Goal: Communication & Community: Answer question/provide support

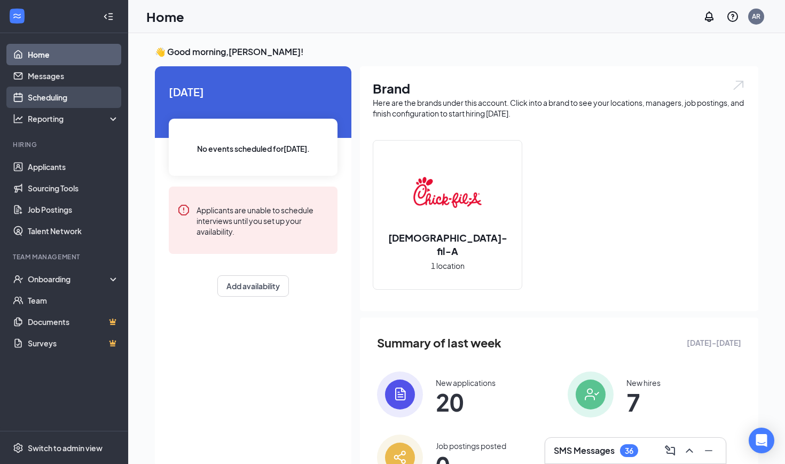
click at [87, 98] on link "Scheduling" at bounding box center [73, 97] width 91 height 21
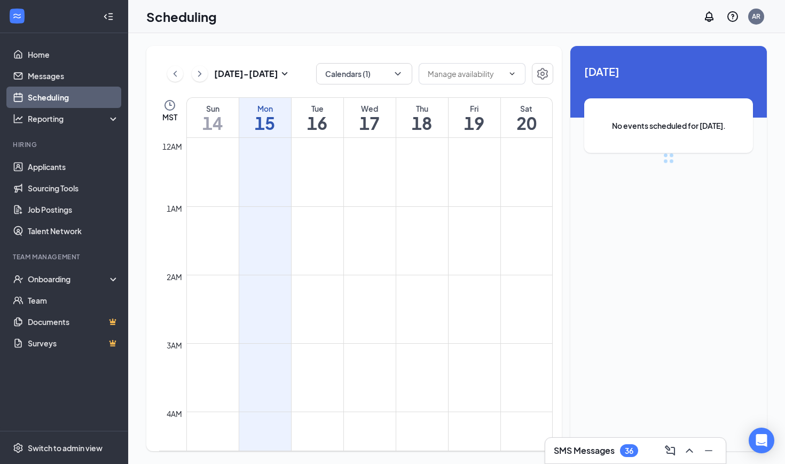
scroll to position [525, 0]
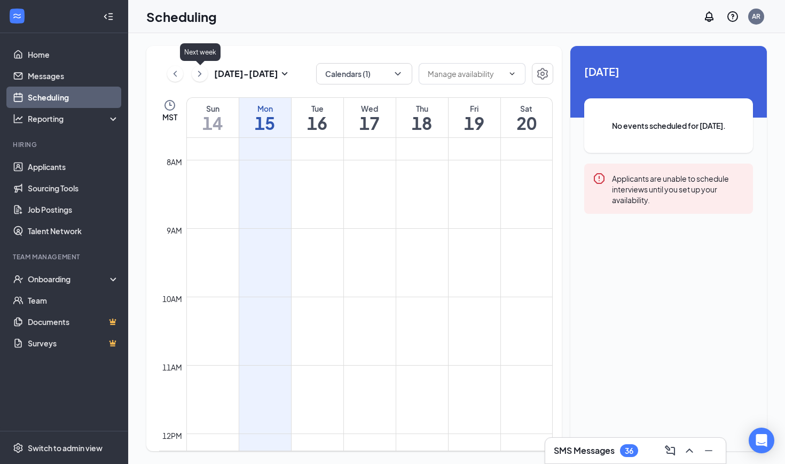
click at [200, 76] on icon "ChevronRight" at bounding box center [199, 73] width 11 height 13
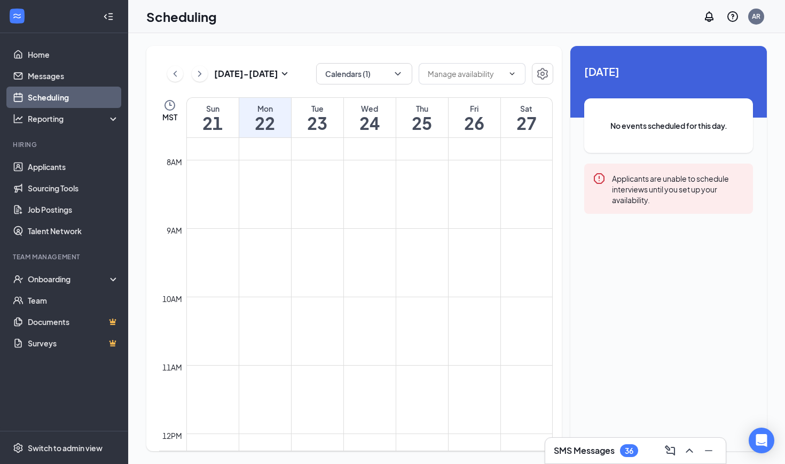
click at [375, 210] on td at bounding box center [369, 202] width 366 height 17
click at [54, 52] on link "Home" at bounding box center [73, 54] width 91 height 21
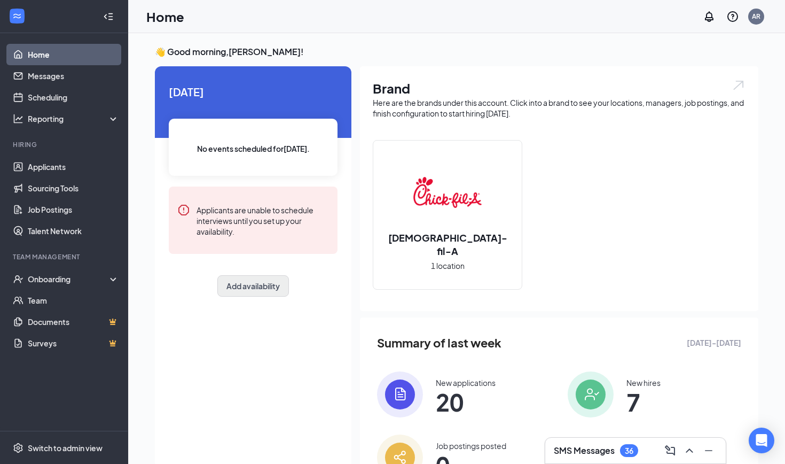
click at [264, 283] on button "Add availability" at bounding box center [253, 285] width 72 height 21
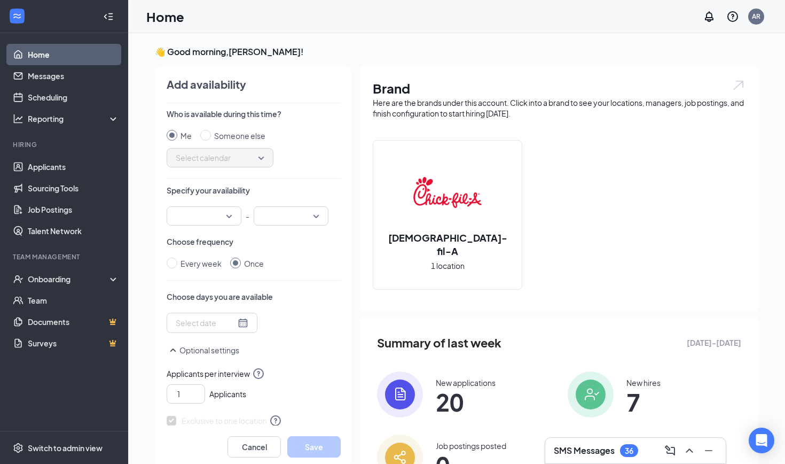
scroll to position [4, 0]
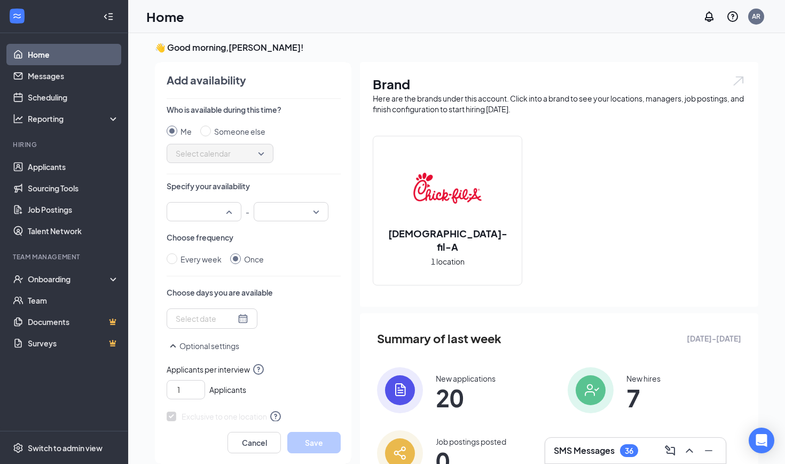
click at [231, 213] on div at bounding box center [204, 211] width 75 height 19
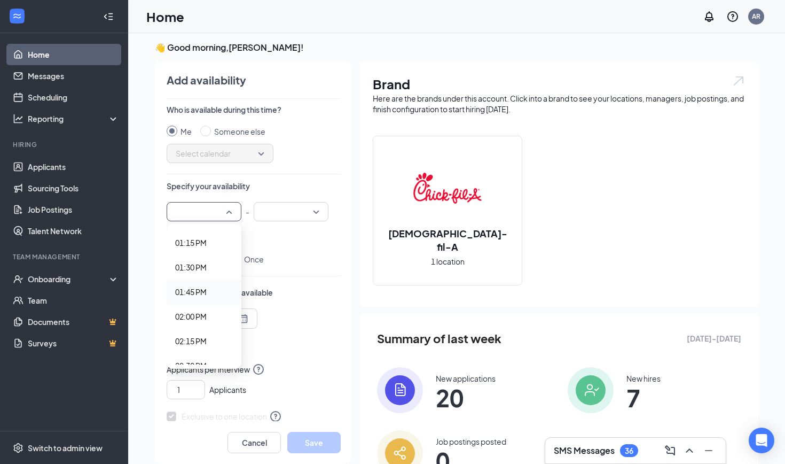
scroll to position [1389, 0]
click at [214, 276] on span "02:30 PM" at bounding box center [204, 276] width 58 height 12
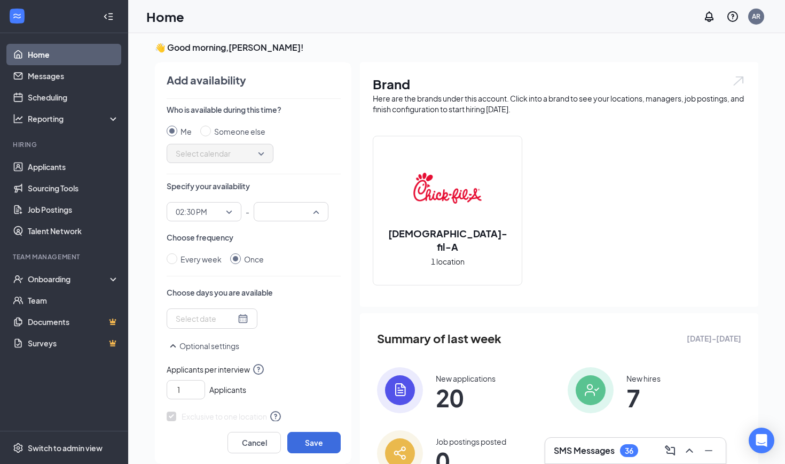
click at [307, 214] on input "search" at bounding box center [287, 211] width 54 height 18
click at [335, 194] on div "Specify your availability 02:30 PM 02:15 PM 02:30 PM 02:45 PM 12:00 AM 12:15 AM…" at bounding box center [254, 201] width 174 height 41
click at [230, 215] on span "02:30 PM" at bounding box center [204, 211] width 57 height 16
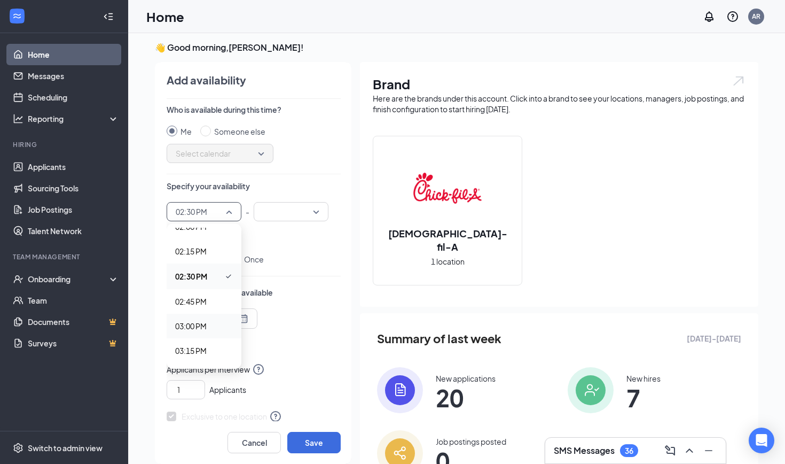
click at [206, 329] on span "03:00 PM" at bounding box center [191, 326] width 32 height 12
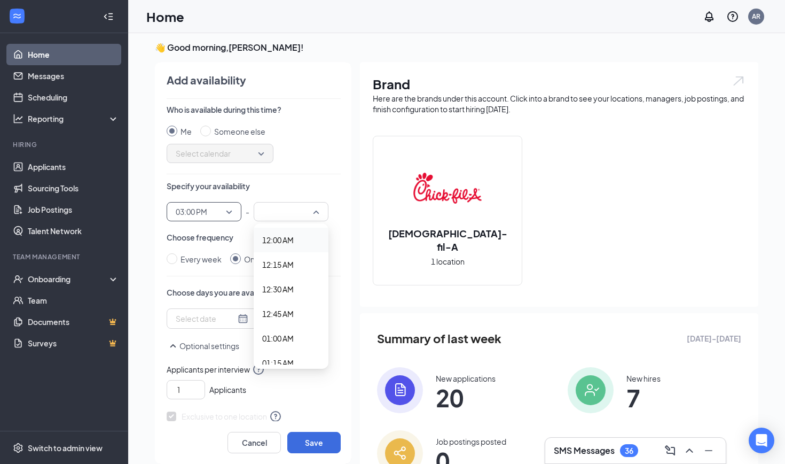
click at [316, 216] on div at bounding box center [291, 211] width 75 height 19
click at [287, 275] on span "05:00 PM" at bounding box center [278, 274] width 32 height 12
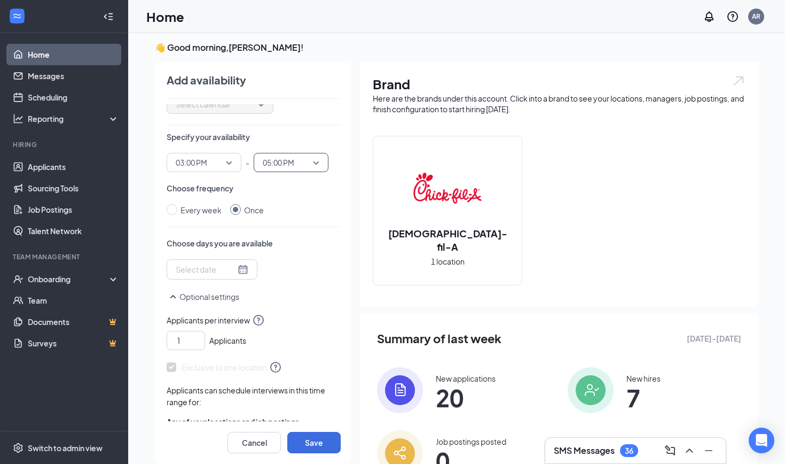
scroll to position [52, 0]
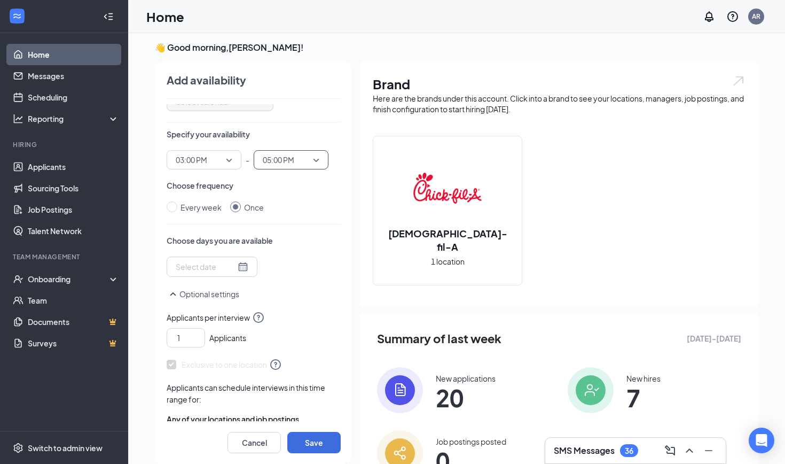
click at [238, 270] on div at bounding box center [212, 267] width 73 height 12
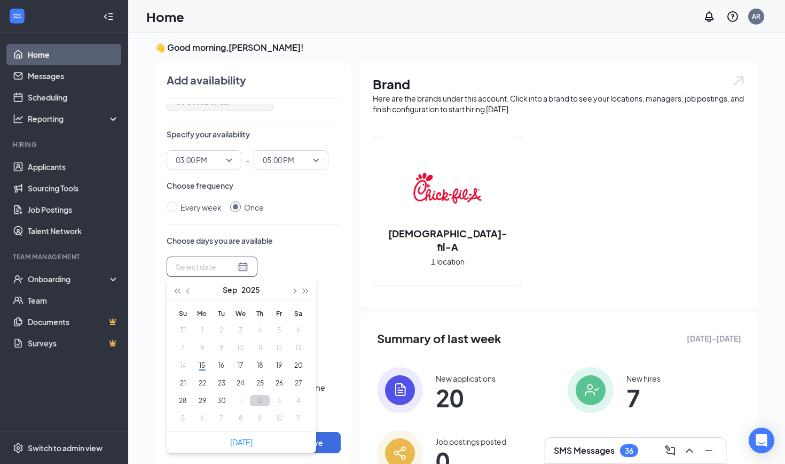
type input "[DATE]"
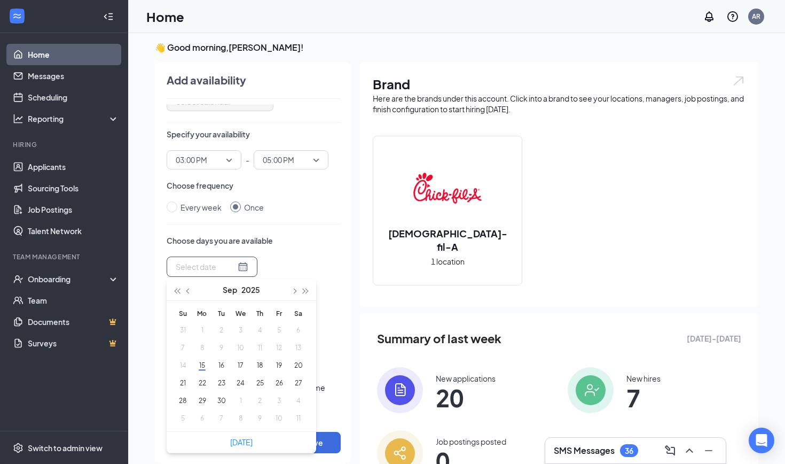
type input "[DATE]"
click at [222, 384] on button "23" at bounding box center [221, 382] width 20 height 11
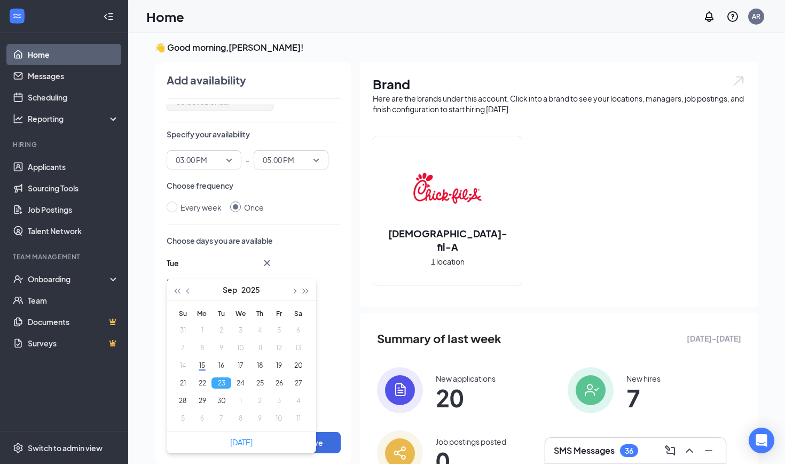
type input "[DATE]"
click at [334, 279] on div "Tue Sep [DATE] Mo Tu We Th Fr Sa 31 1 2 3 4 5 6 7 8 9 10 11 12 13 14 15 16 17 1…" at bounding box center [254, 288] width 174 height 65
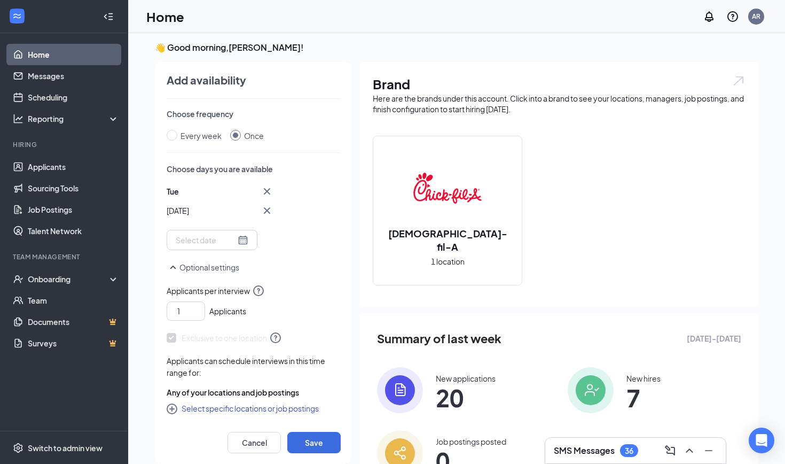
scroll to position [123, 0]
click at [322, 440] on button "Save" at bounding box center [313, 442] width 53 height 21
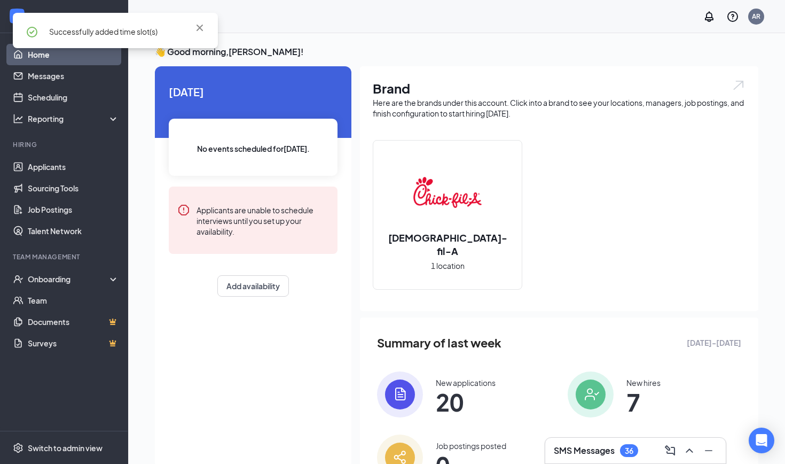
scroll to position [0, 0]
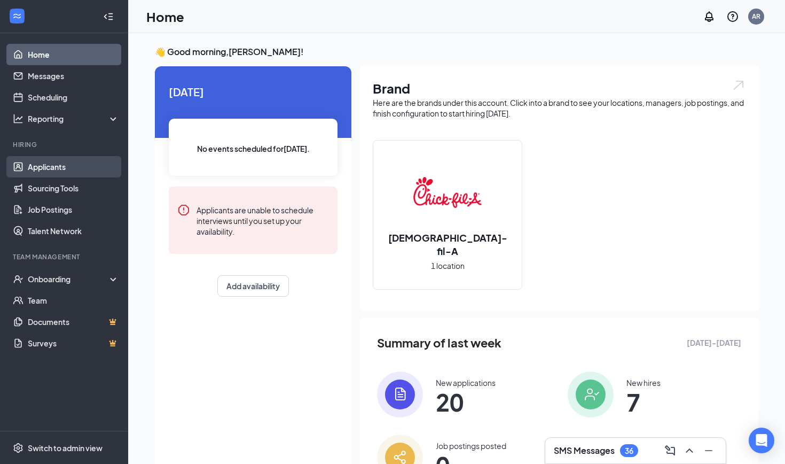
click at [64, 164] on link "Applicants" at bounding box center [73, 166] width 91 height 21
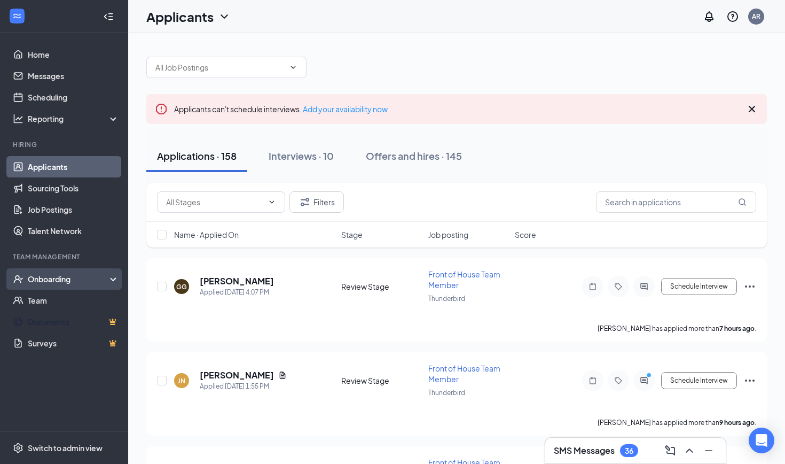
click at [67, 276] on div "Onboarding" at bounding box center [69, 278] width 82 height 11
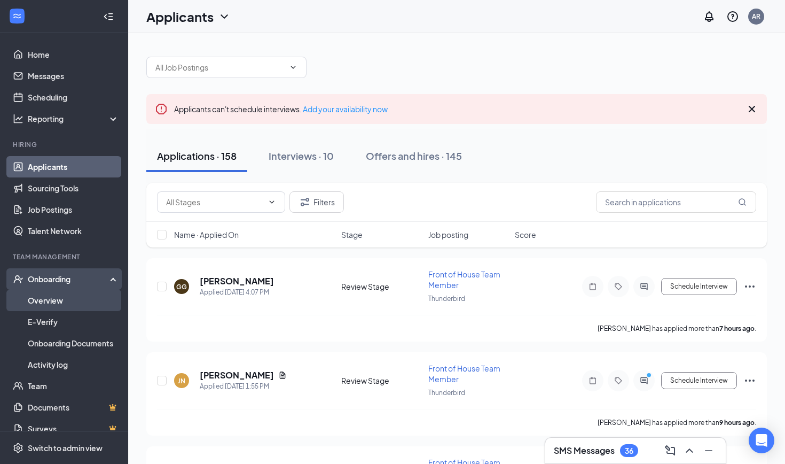
click at [61, 295] on link "Overview" at bounding box center [73, 299] width 91 height 21
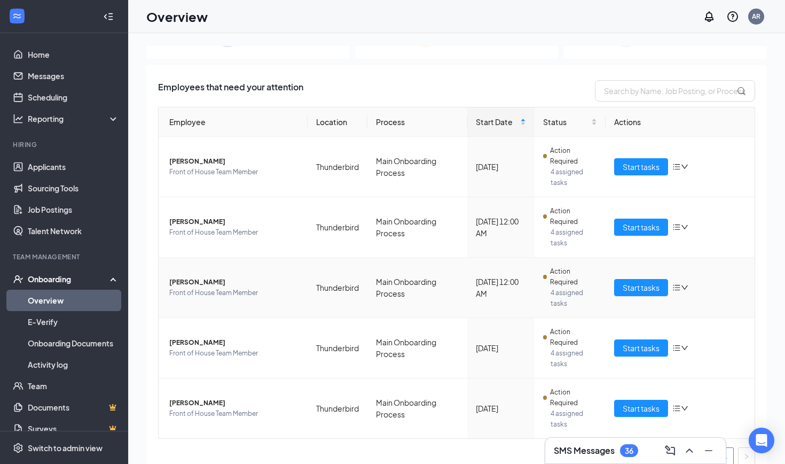
scroll to position [41, 0]
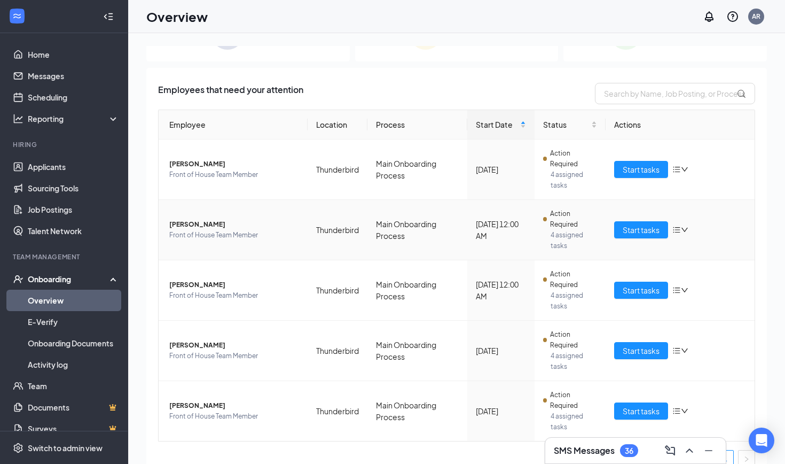
click at [206, 225] on span "[PERSON_NAME]" at bounding box center [234, 224] width 130 height 11
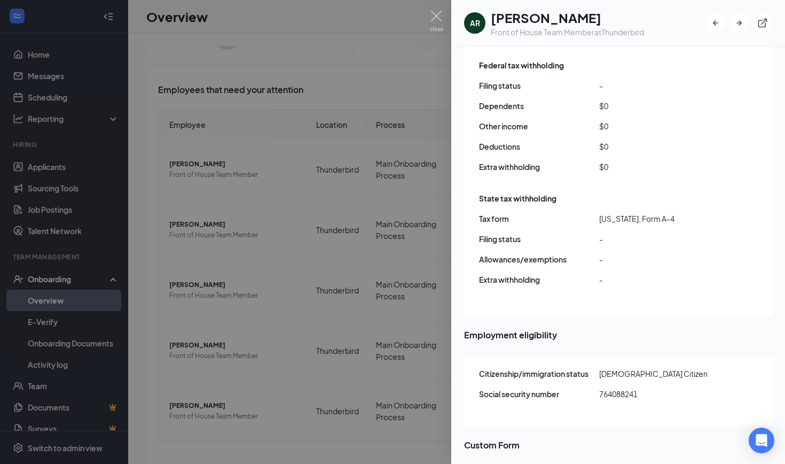
scroll to position [1055, 0]
click at [763, 439] on icon "Open Intercom Messenger" at bounding box center [761, 440] width 12 height 14
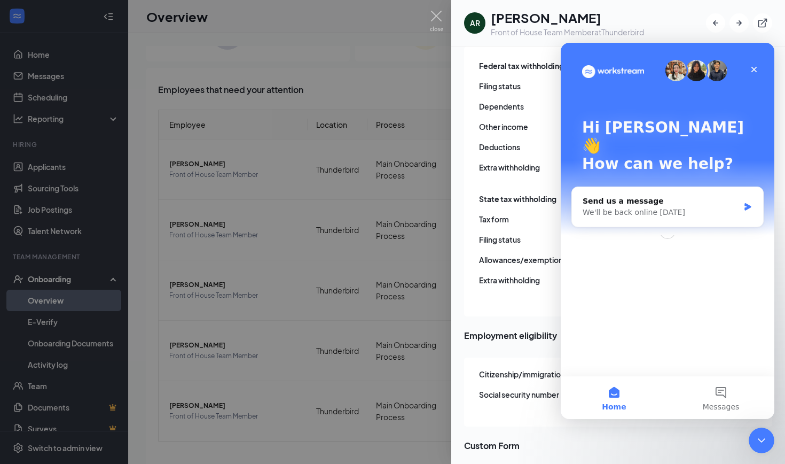
scroll to position [0, 0]
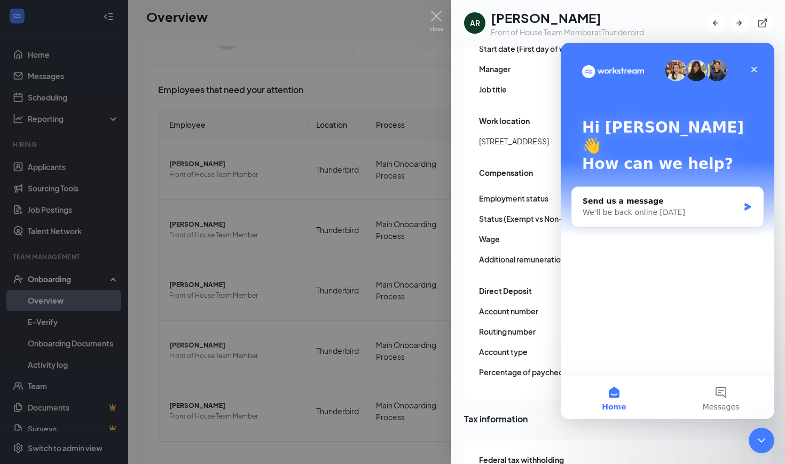
scroll to position [293, 0]
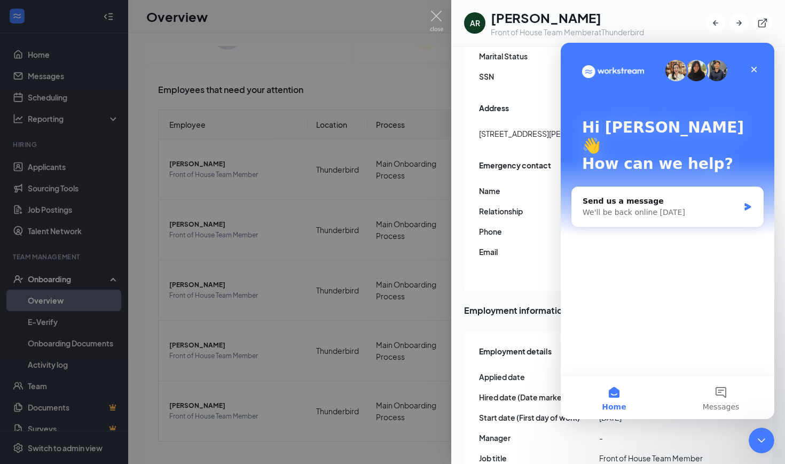
click at [222, 293] on div at bounding box center [392, 232] width 785 height 464
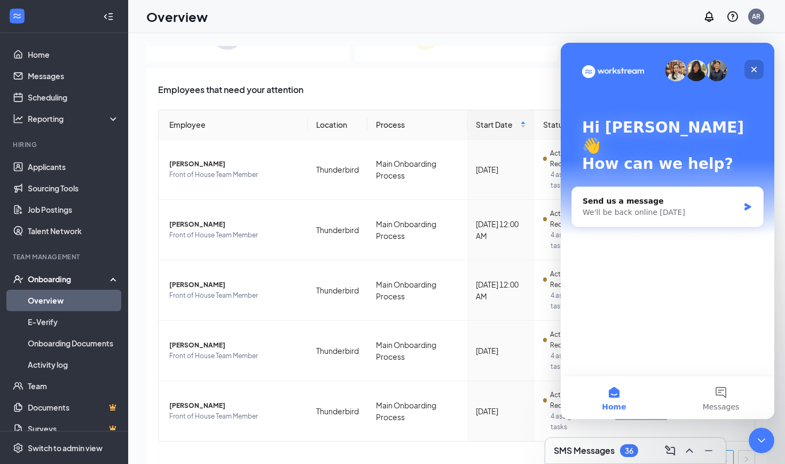
click at [751, 73] on icon "Close" at bounding box center [754, 69] width 9 height 9
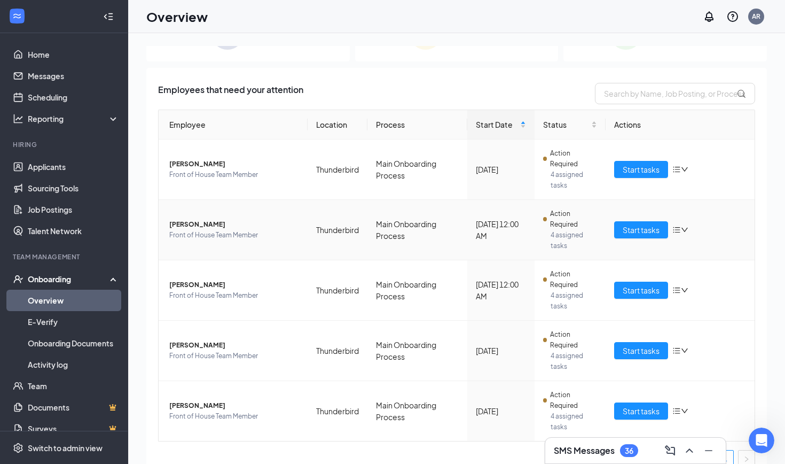
click at [218, 225] on span "[PERSON_NAME]" at bounding box center [234, 224] width 130 height 11
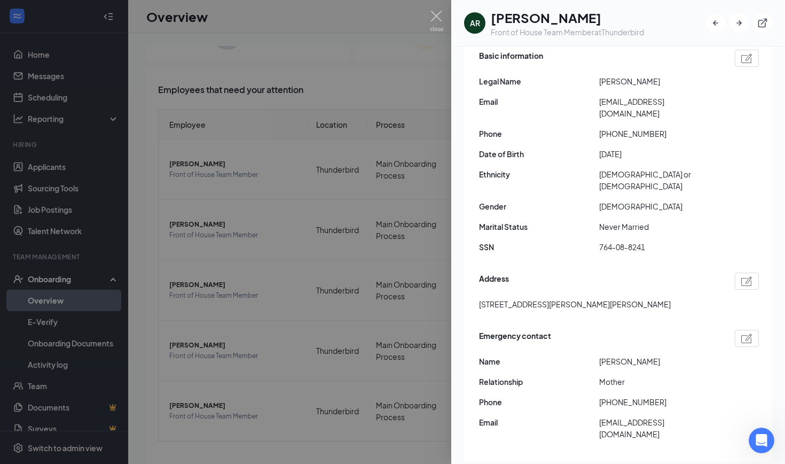
scroll to position [7, 0]
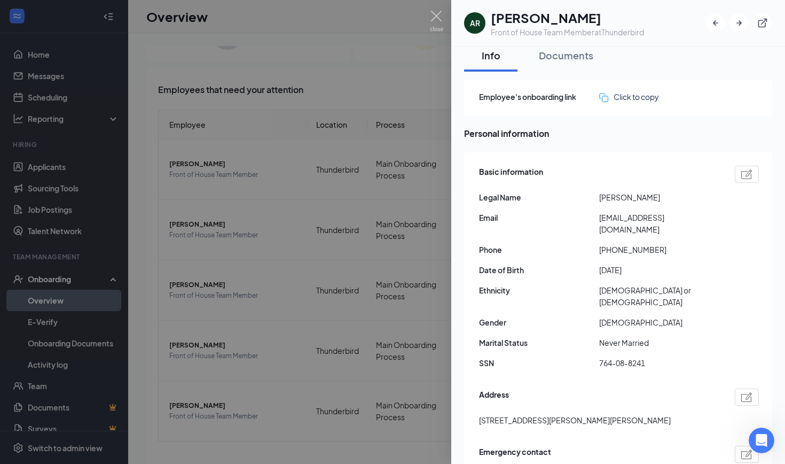
click at [358, 161] on div at bounding box center [392, 232] width 785 height 464
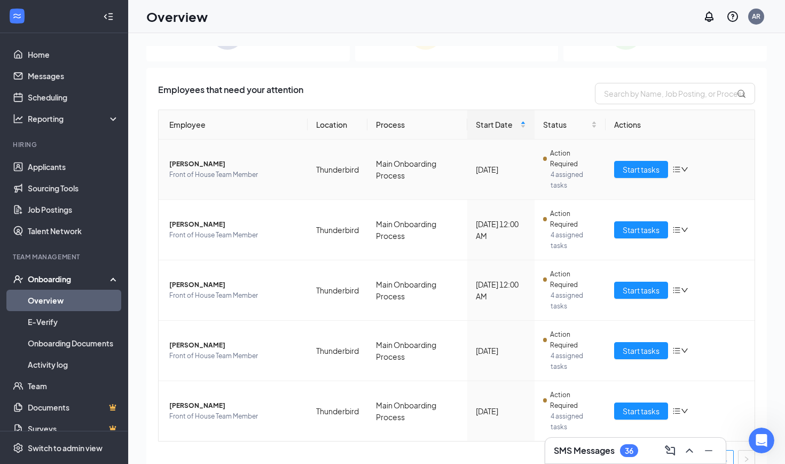
click at [685, 168] on icon "down" at bounding box center [684, 169] width 7 height 7
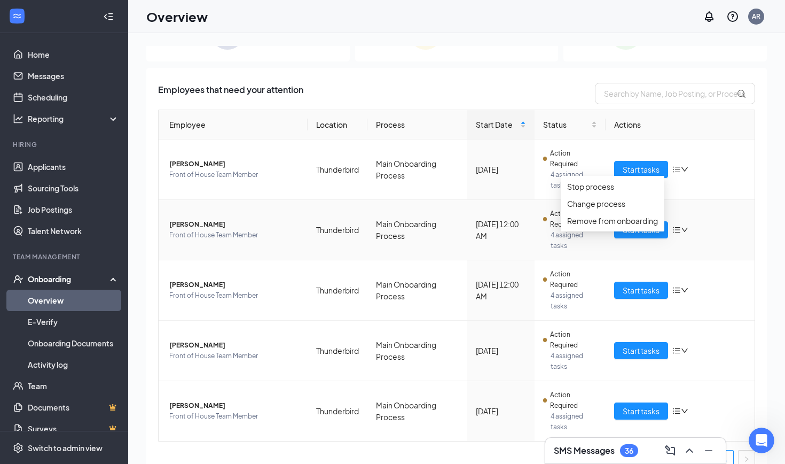
click at [313, 233] on td "Thunderbird" at bounding box center [338, 230] width 60 height 60
click at [232, 224] on span "[PERSON_NAME]" at bounding box center [234, 224] width 130 height 11
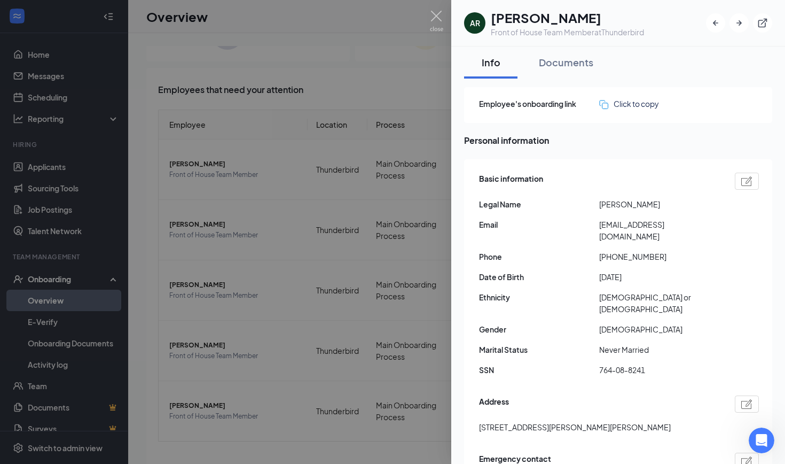
click at [203, 340] on div at bounding box center [392, 232] width 785 height 464
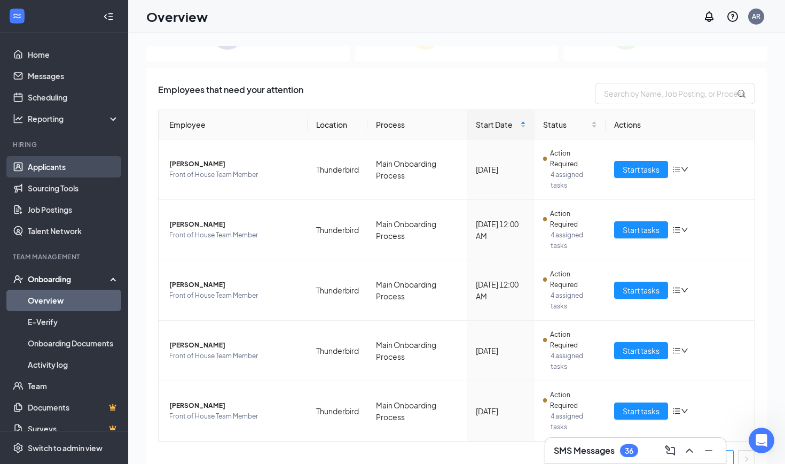
click at [81, 166] on link "Applicants" at bounding box center [73, 166] width 91 height 21
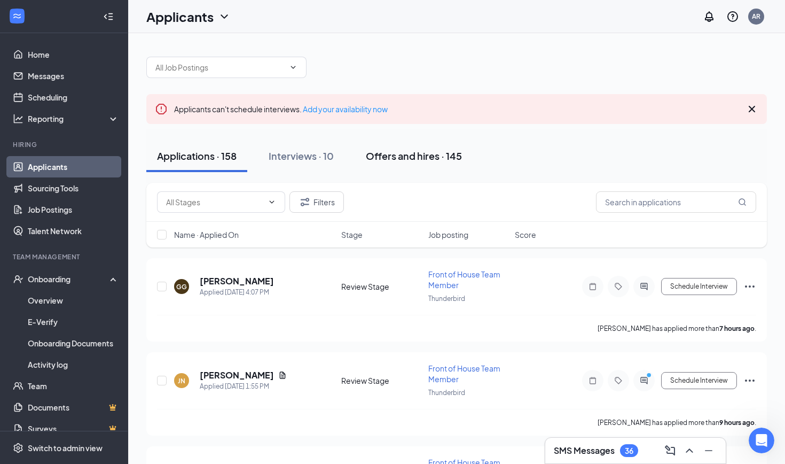
click at [373, 162] on div "Offers and hires · 145" at bounding box center [414, 155] width 96 height 13
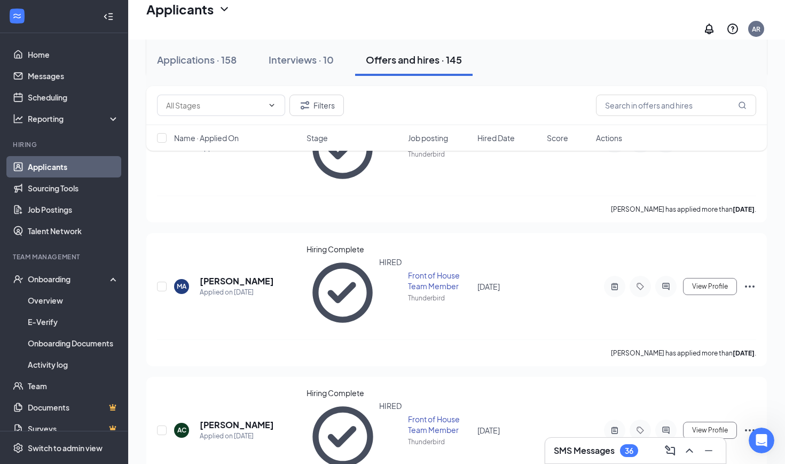
scroll to position [612, 0]
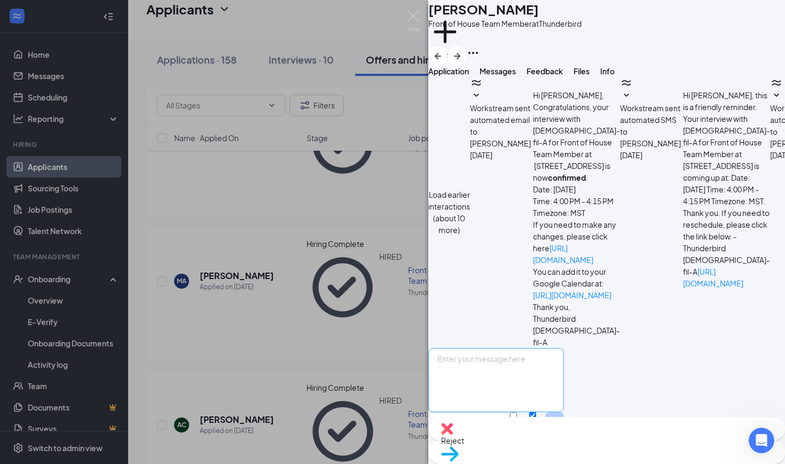
scroll to position [211, 0]
click at [564, 364] on textarea at bounding box center [496, 380] width 136 height 64
type textarea "h"
type textarea "Hello [PERSON_NAME] have you been able to get your paperwork together and the r…"
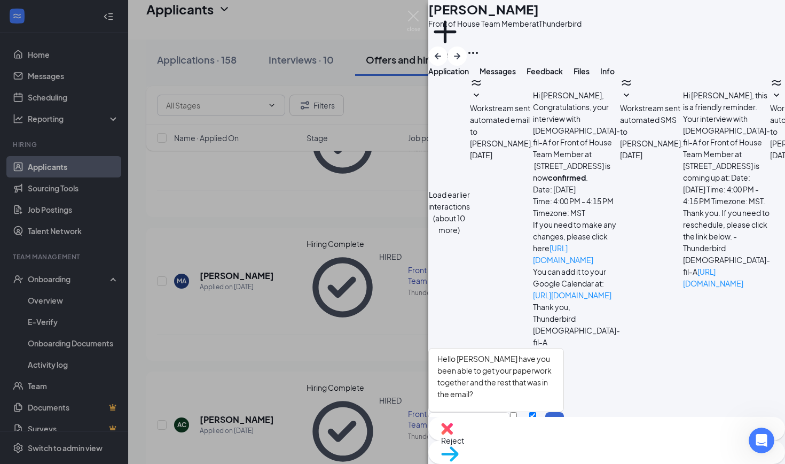
click at [564, 412] on button "Send" at bounding box center [554, 430] width 19 height 37
click at [286, 368] on div "AC [PERSON_NAME] Front of House Team Member at Thunderbird Add a tag Applicatio…" at bounding box center [392, 232] width 785 height 464
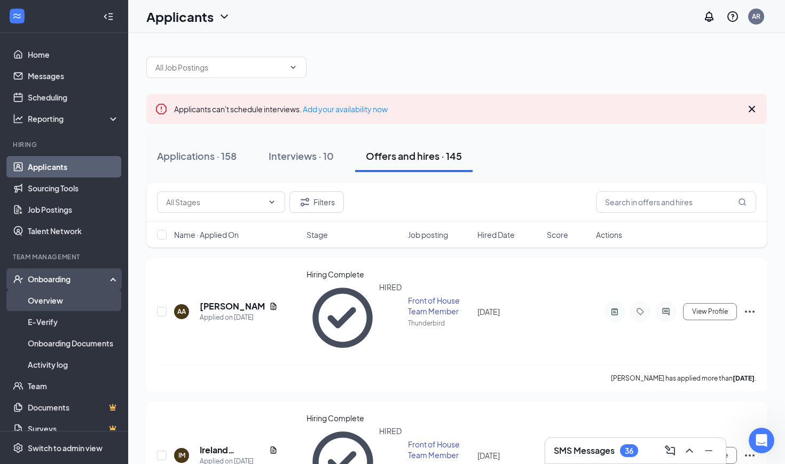
click at [79, 296] on link "Overview" at bounding box center [73, 299] width 91 height 21
